Goal: Navigation & Orientation: Find specific page/section

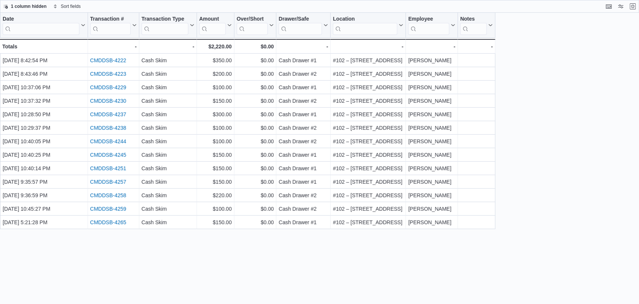
click at [638, 5] on div "1 column hidden Sort fields" at bounding box center [319, 6] width 639 height 13
click at [634, 9] on button "Exit fullscreen" at bounding box center [632, 5] width 9 height 9
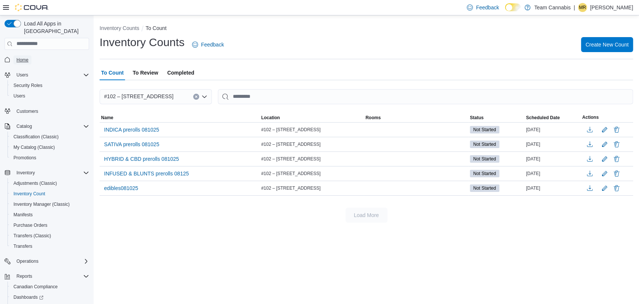
click at [28, 57] on span "Home" at bounding box center [22, 60] width 12 height 6
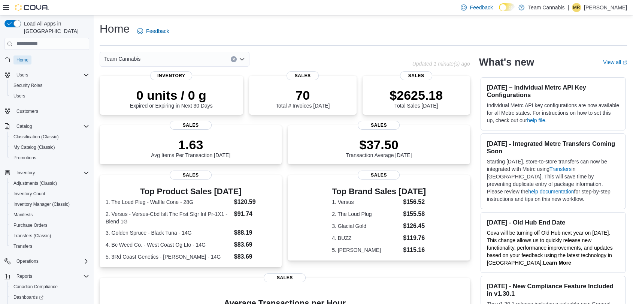
click at [24, 57] on span "Home" at bounding box center [22, 60] width 12 height 6
